Goal: Check status: Check status

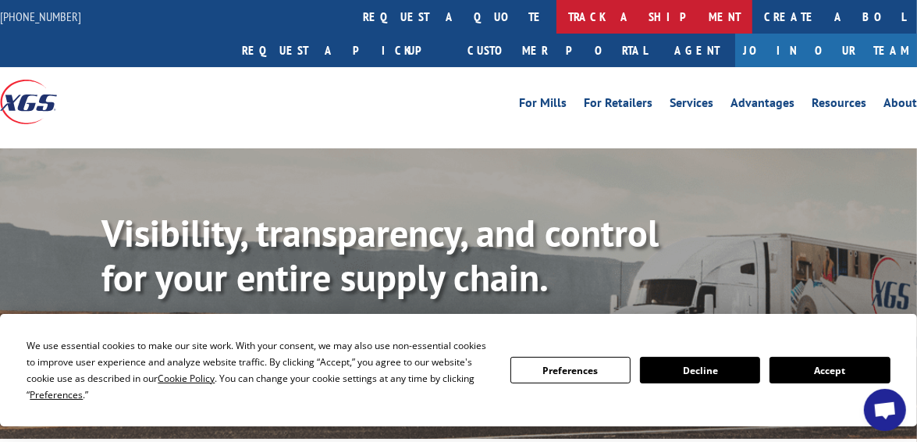
click at [557, 10] on link "track a shipment" at bounding box center [655, 17] width 196 height 34
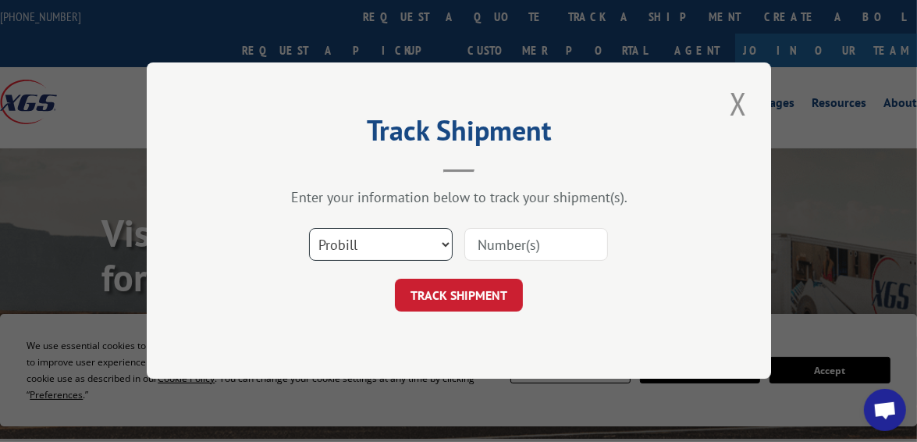
click at [439, 242] on select "Select category... Probill BOL PO" at bounding box center [381, 245] width 144 height 33
select select "bol"
click at [309, 229] on select "Select category... Probill BOL PO" at bounding box center [381, 245] width 144 height 33
click at [535, 240] on input at bounding box center [536, 245] width 144 height 33
paste input "813959"
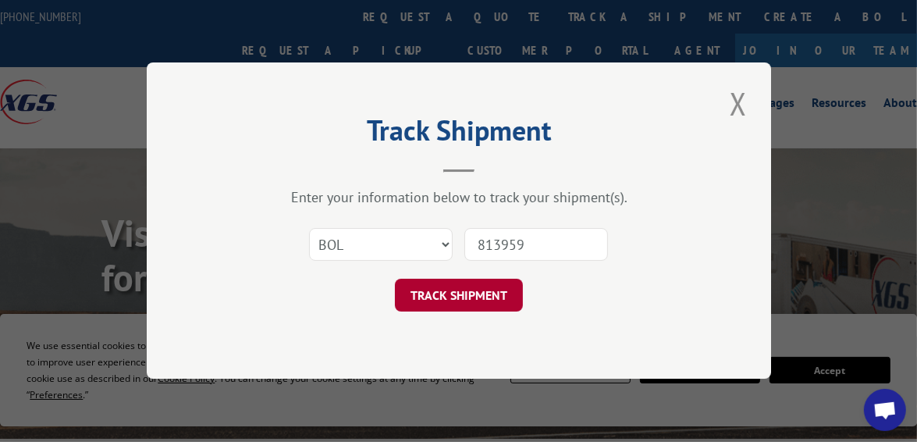
type input "813959"
click at [467, 290] on button "TRACK SHIPMENT" at bounding box center [459, 295] width 128 height 33
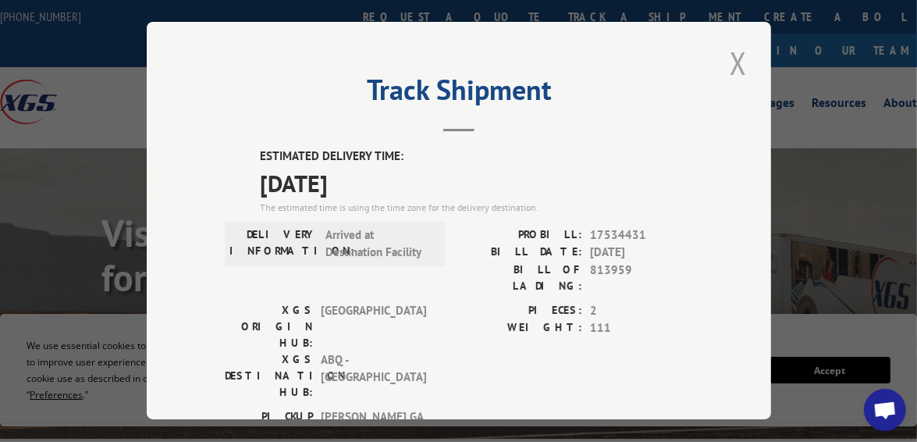
click at [732, 53] on button "Close modal" at bounding box center [738, 62] width 27 height 43
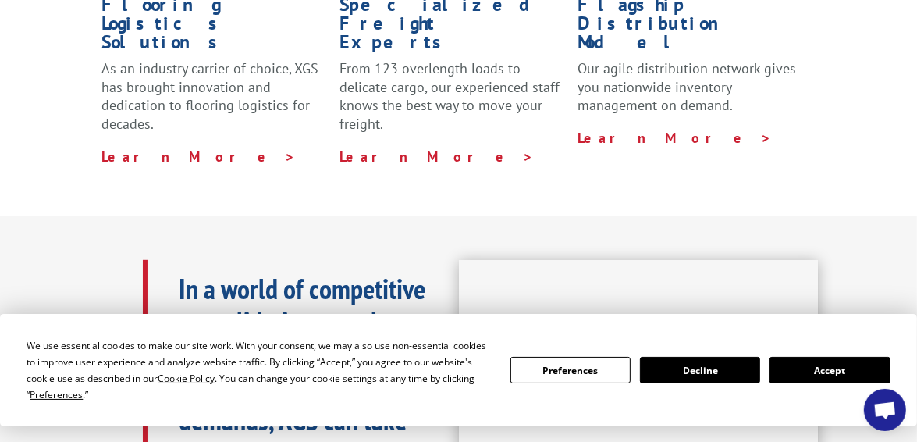
scroll to position [624, 0]
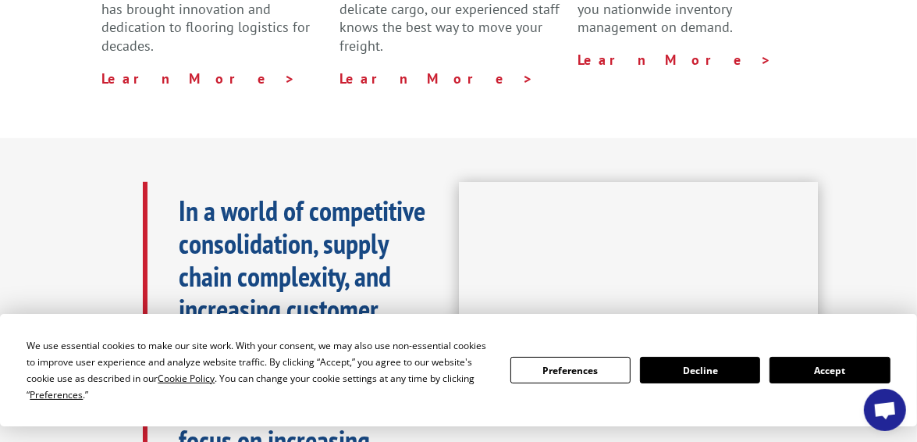
click at [843, 364] on button "Accept" at bounding box center [830, 370] width 120 height 27
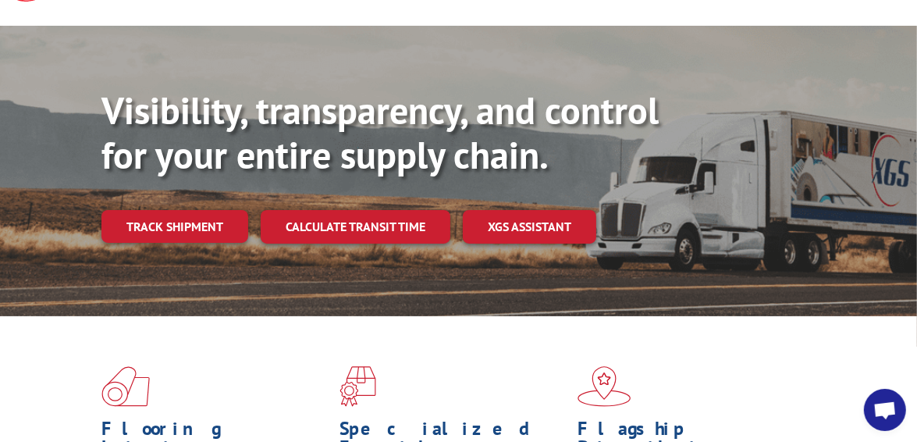
scroll to position [0, 0]
